Goal: Ask a question

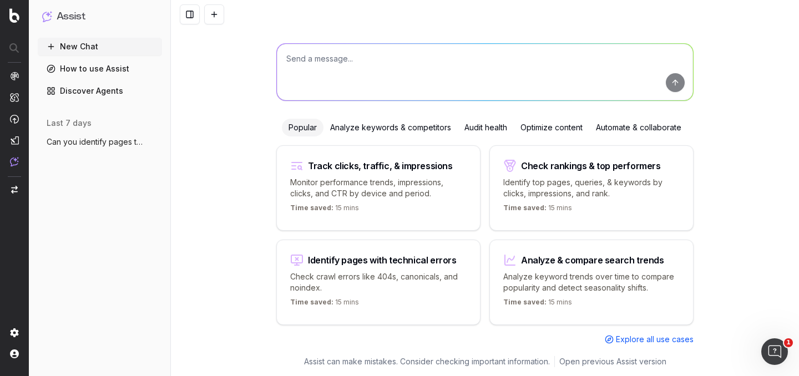
click at [89, 145] on span "Can you identify pages that are performi" at bounding box center [96, 142] width 98 height 11
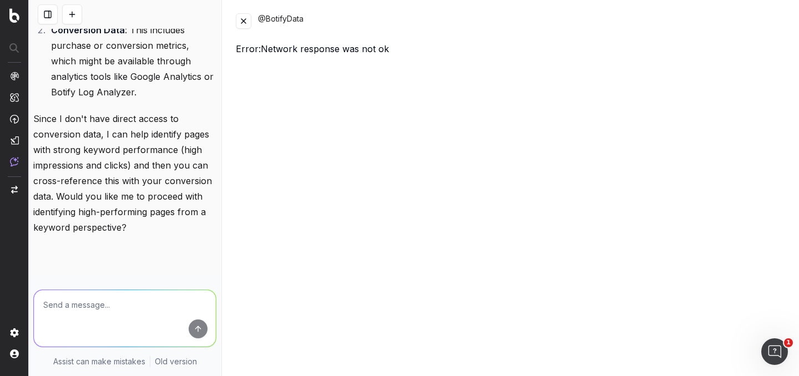
scroll to position [251, 0]
click at [241, 23] on button at bounding box center [244, 21] width 16 height 16
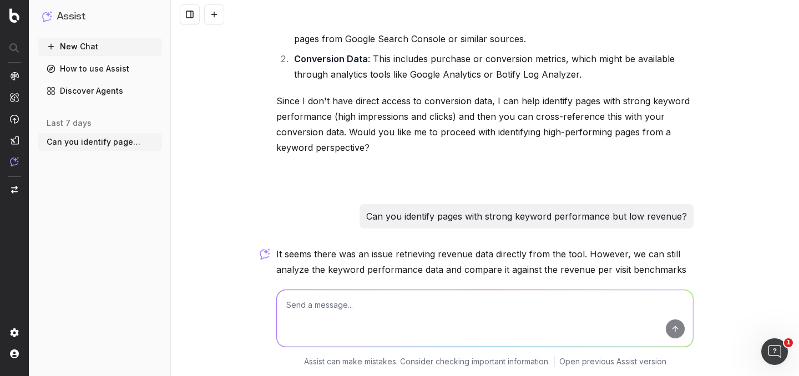
scroll to position [0, 0]
